Goal: Use online tool/utility: Utilize a website feature to perform a specific function

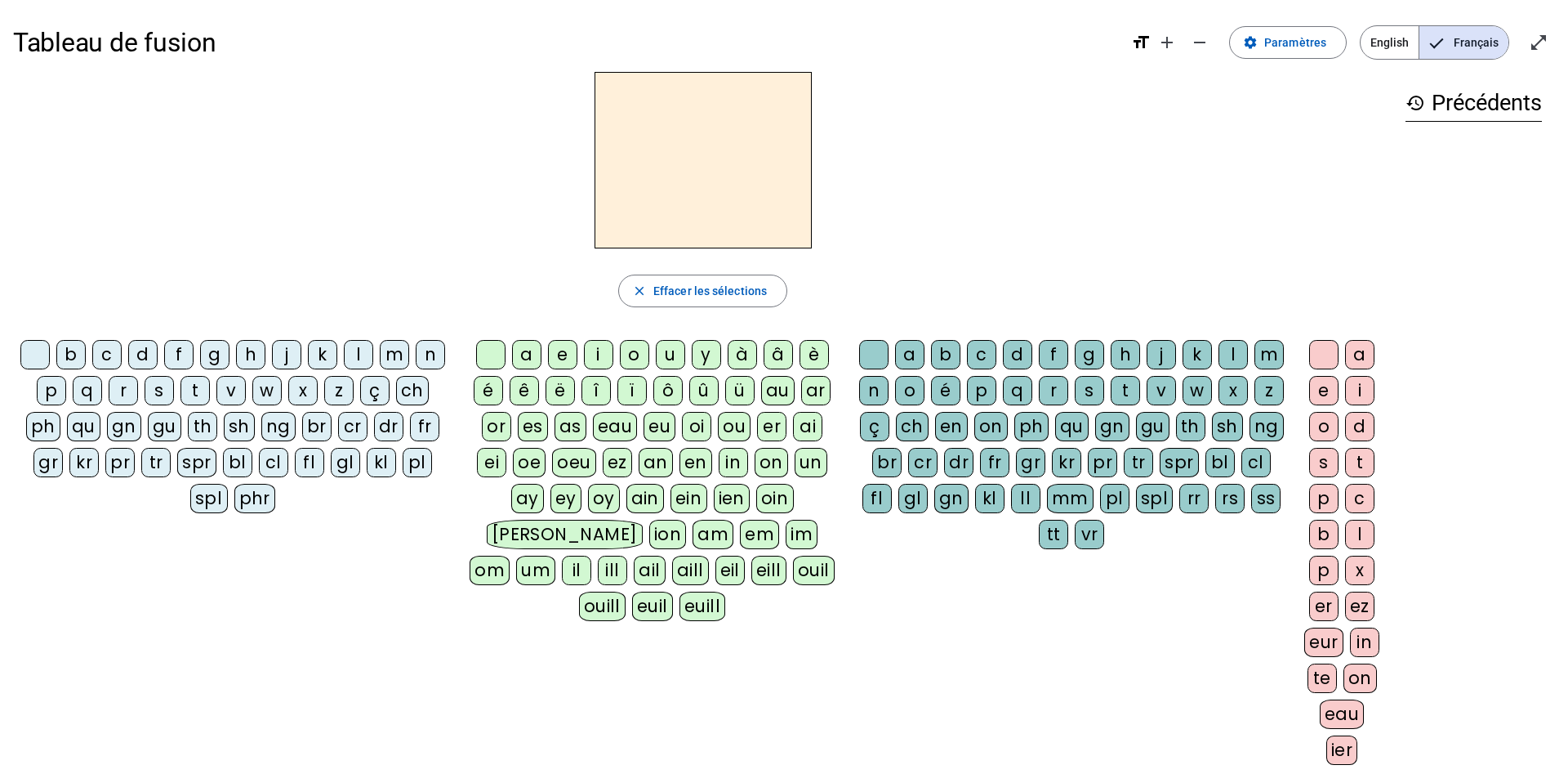
click at [399, 363] on div "m" at bounding box center [394, 355] width 29 height 29
click at [529, 358] on div "a" at bounding box center [527, 355] width 29 height 29
click at [204, 395] on div "t" at bounding box center [195, 390] width 29 height 29
click at [357, 362] on div "l" at bounding box center [358, 355] width 29 height 29
click at [1089, 392] on div "s" at bounding box center [1089, 390] width 29 height 29
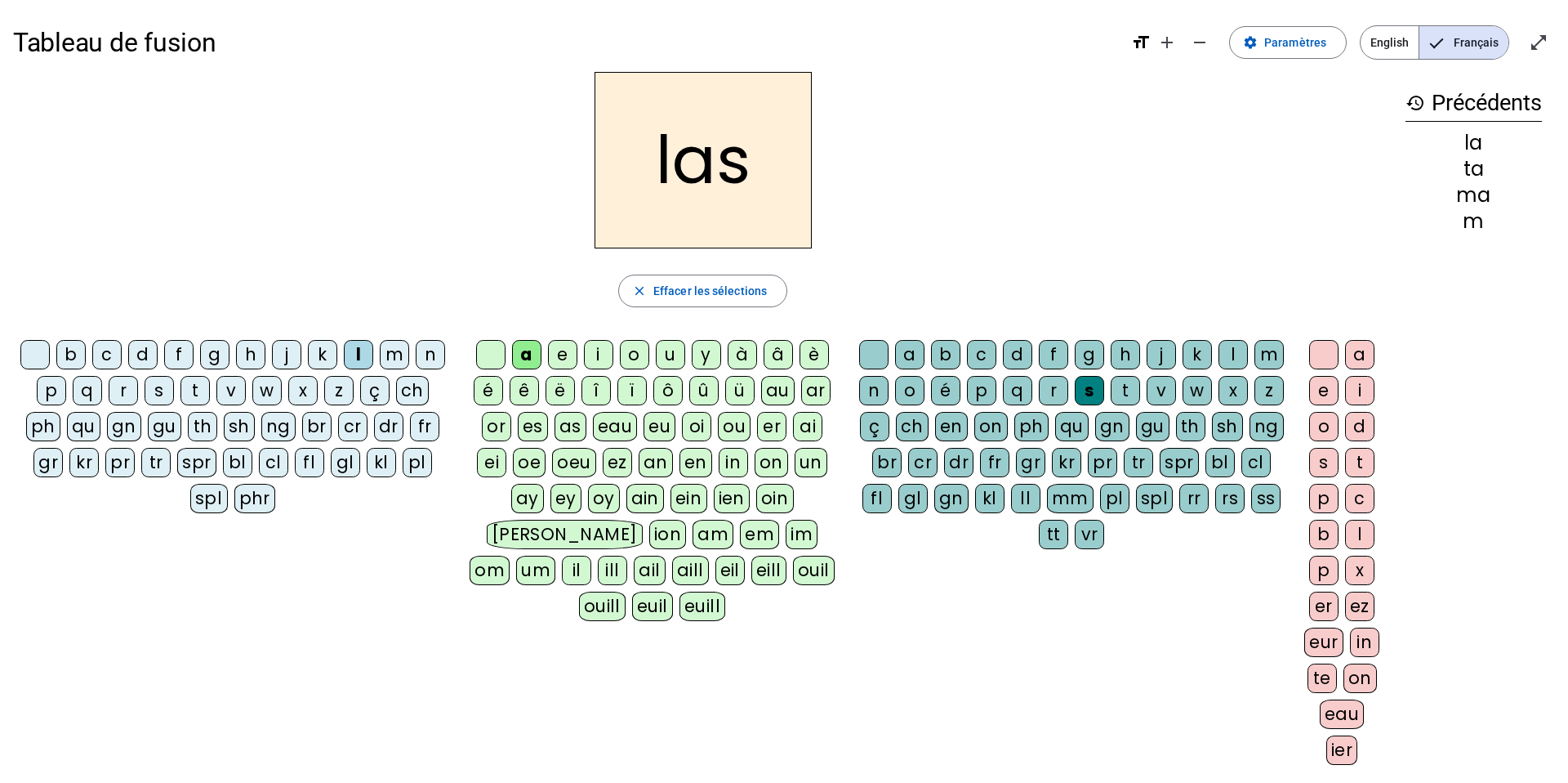
click at [1324, 396] on div "e" at bounding box center [1324, 390] width 29 height 29
click at [1327, 363] on div at bounding box center [1324, 355] width 29 height 29
click at [874, 355] on div at bounding box center [873, 355] width 29 height 29
click at [204, 390] on div "t" at bounding box center [195, 390] width 29 height 29
click at [1096, 396] on div "s" at bounding box center [1089, 390] width 29 height 29
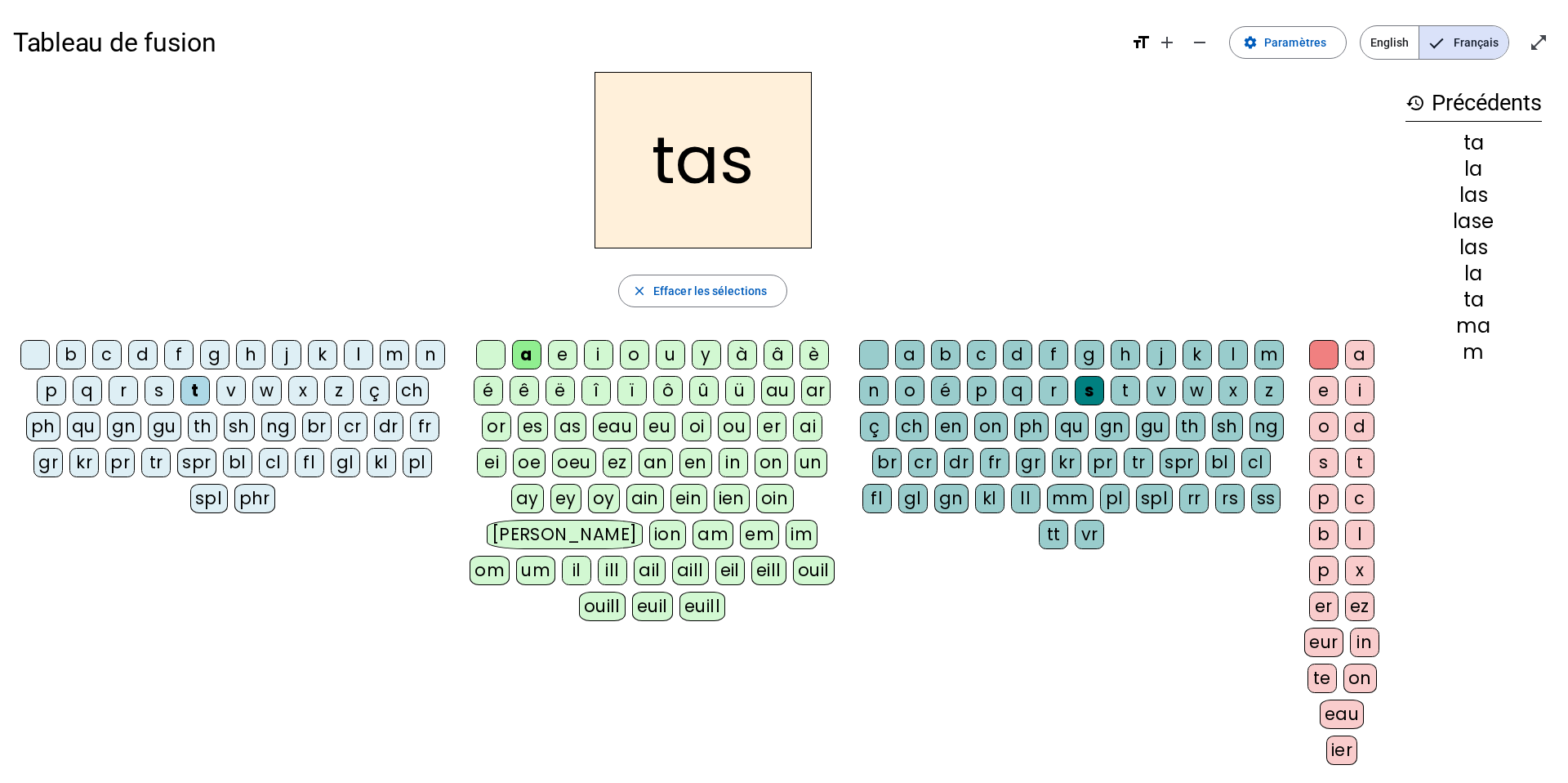
click at [47, 398] on div "p" at bounding box center [52, 390] width 29 height 29
click at [165, 390] on div "s" at bounding box center [159, 390] width 29 height 29
click at [1228, 356] on div "l" at bounding box center [1233, 355] width 29 height 29
click at [394, 357] on div "m" at bounding box center [394, 355] width 29 height 29
click at [75, 357] on div "b" at bounding box center [71, 355] width 29 height 29
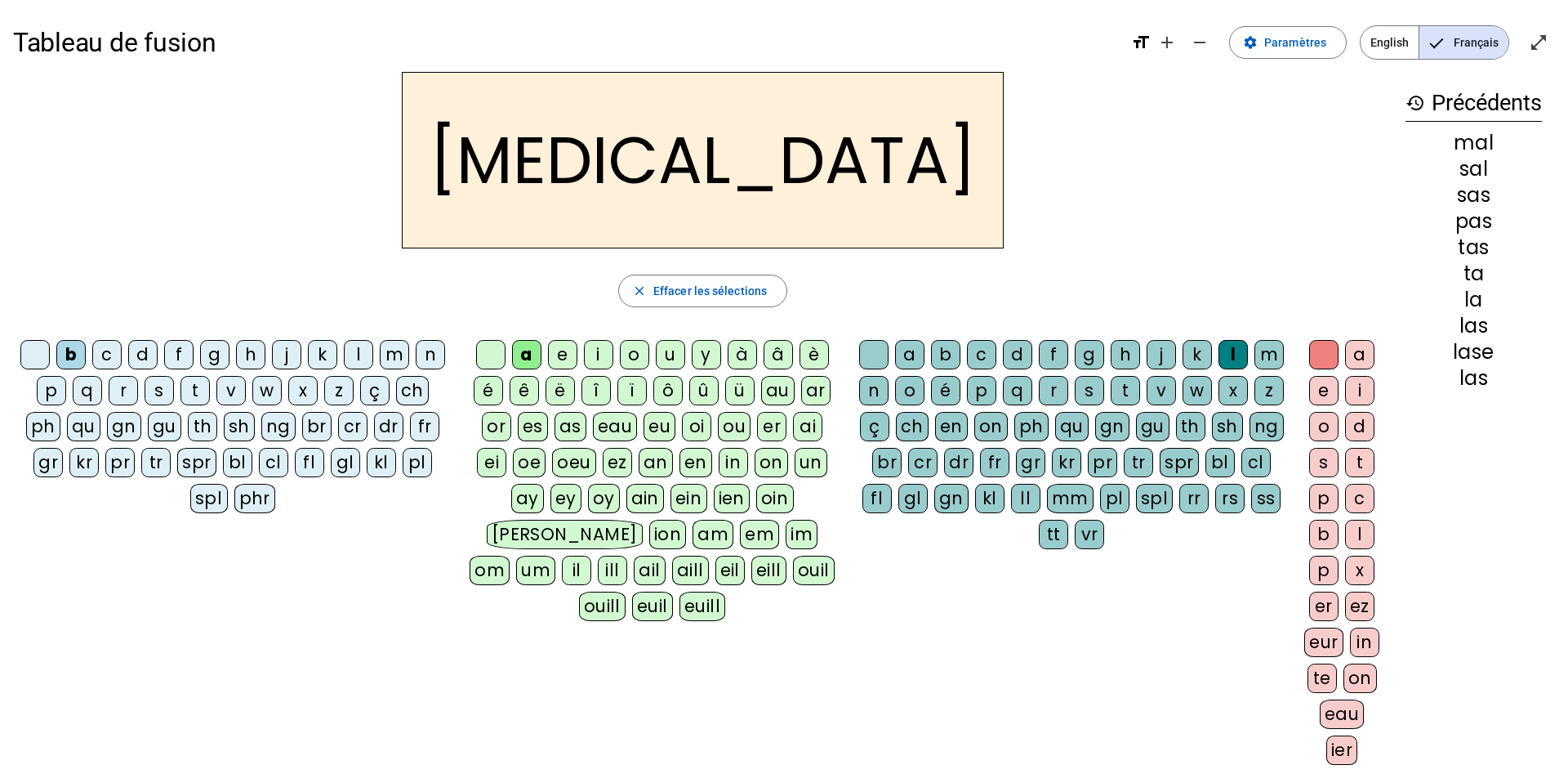
click at [1094, 383] on div "s" at bounding box center [1089, 390] width 29 height 29
